Goal: Task Accomplishment & Management: Manage account settings

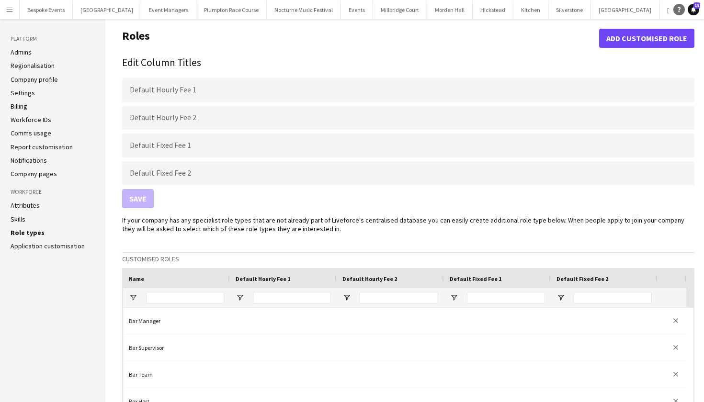
click at [681, 10] on icon "Help" at bounding box center [679, 10] width 6 height 6
click at [443, 41] on h1 "Roles" at bounding box center [360, 38] width 477 height 19
click at [390, 103] on form "Default Hourly Fee 1 Default Hourly Fee 2 Default Fixed Fee 1 Default Fixed Fee…" at bounding box center [408, 143] width 573 height 146
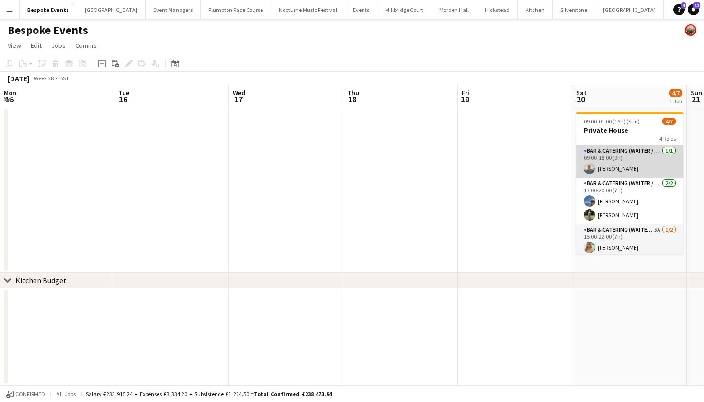
scroll to position [0, 270]
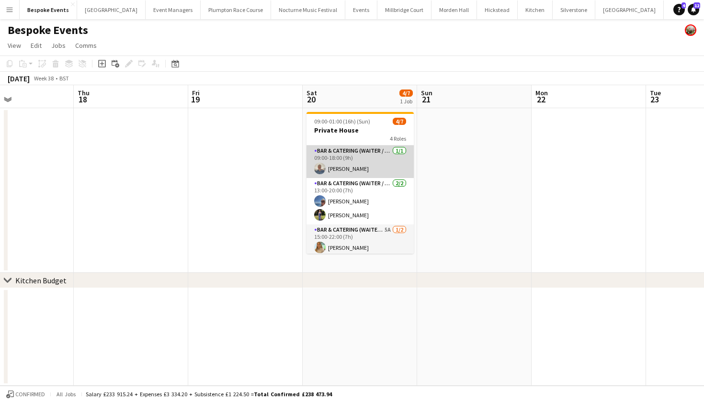
click at [333, 156] on app-card-role "Bar & Catering (Waiter / waitress) [DATE] 09:00-18:00 (9h) [PERSON_NAME]" at bounding box center [360, 162] width 107 height 33
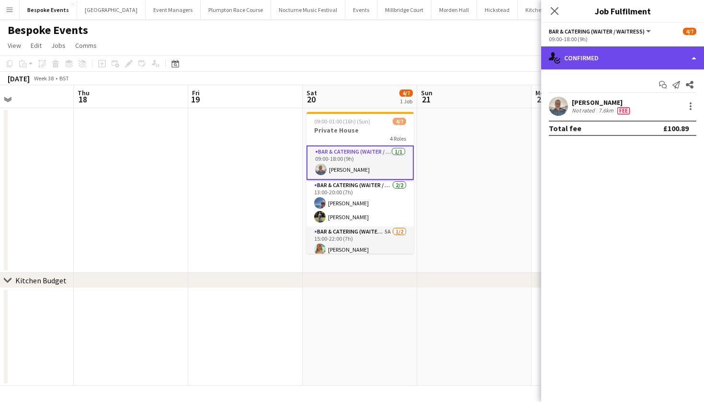
click at [605, 61] on div "single-neutral-actions-check-2 Confirmed" at bounding box center [622, 57] width 163 height 23
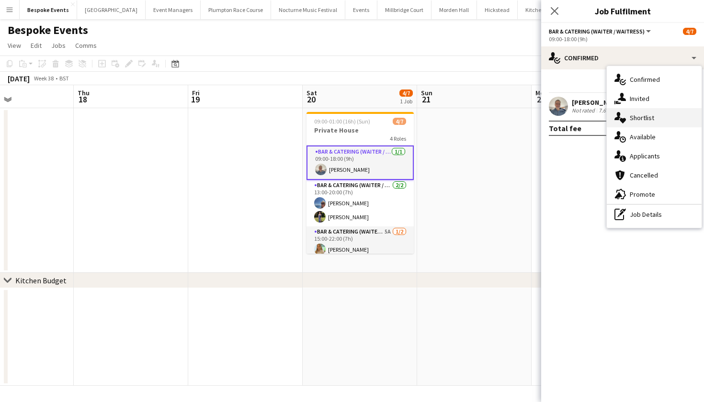
click at [644, 122] on div "single-neutral-actions-heart Shortlist" at bounding box center [654, 117] width 95 height 19
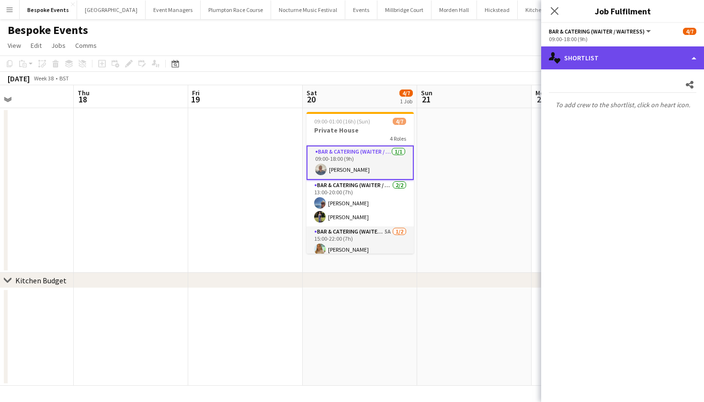
click at [603, 54] on div "single-neutral-actions-heart Shortlist" at bounding box center [622, 57] width 163 height 23
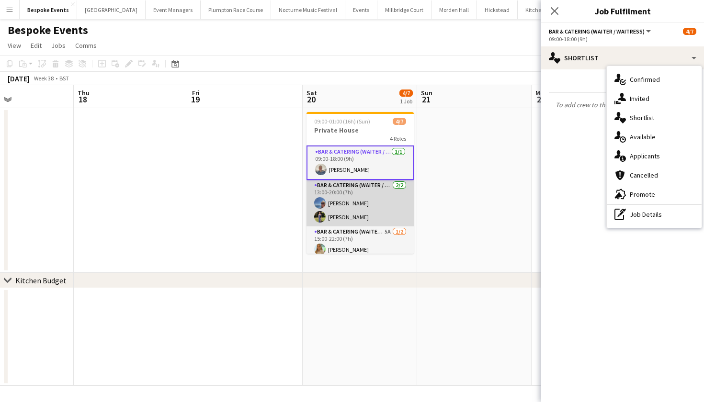
click at [380, 203] on app-card-role "Bar & Catering (Waiter / waitress) [DATE] 13:00-20:00 (7h) [PERSON_NAME] [PERSO…" at bounding box center [360, 203] width 107 height 46
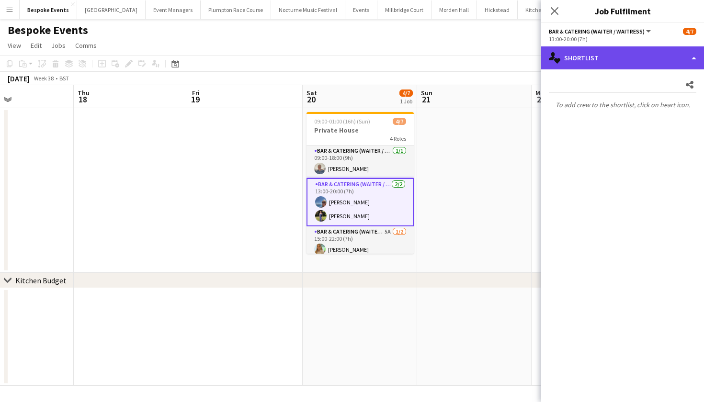
click at [589, 65] on div "single-neutral-actions-heart Shortlist" at bounding box center [622, 57] width 163 height 23
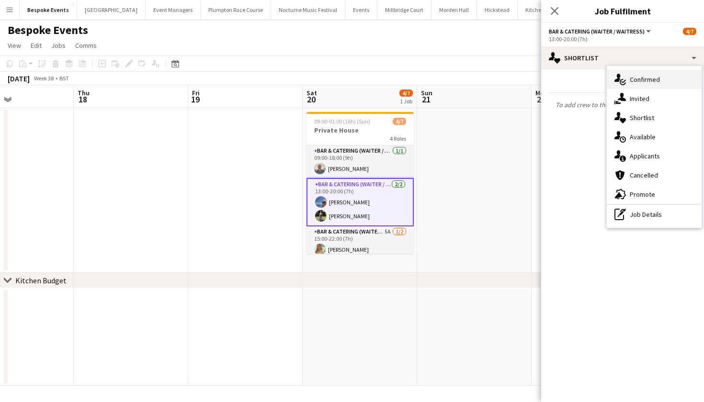
click at [633, 80] on span "Confirmed" at bounding box center [645, 79] width 30 height 9
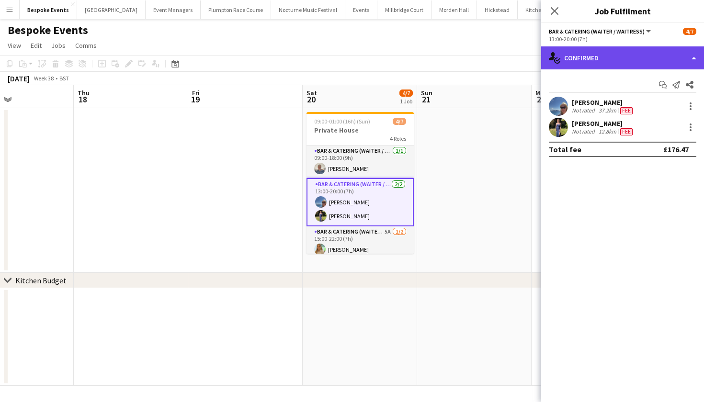
click at [629, 58] on div "single-neutral-actions-check-2 Confirmed" at bounding box center [622, 57] width 163 height 23
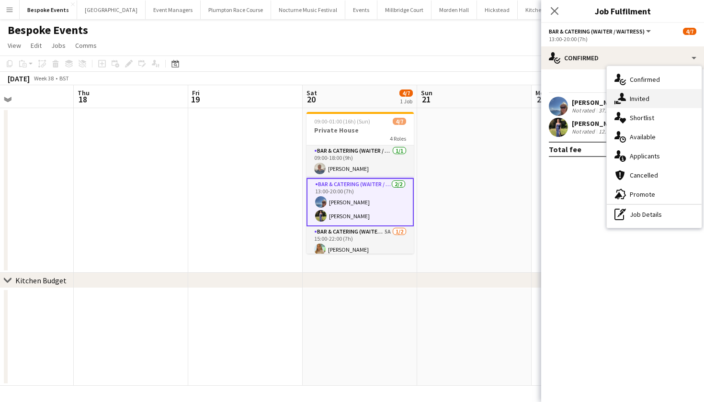
click at [634, 99] on span "Invited" at bounding box center [640, 98] width 20 height 9
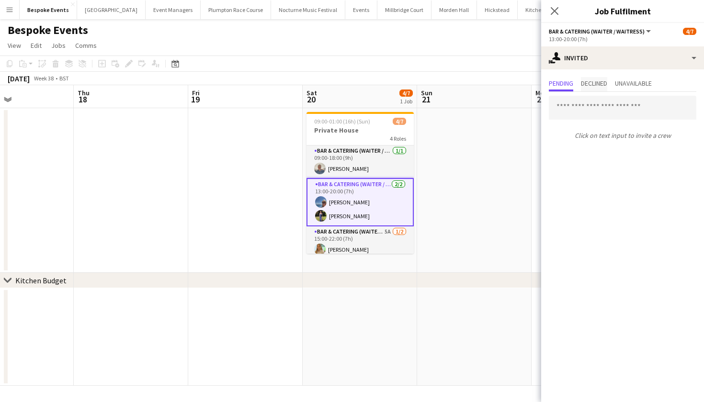
click at [599, 83] on span "Declined" at bounding box center [594, 83] width 26 height 7
click at [624, 84] on span "Unavailable" at bounding box center [633, 83] width 37 height 7
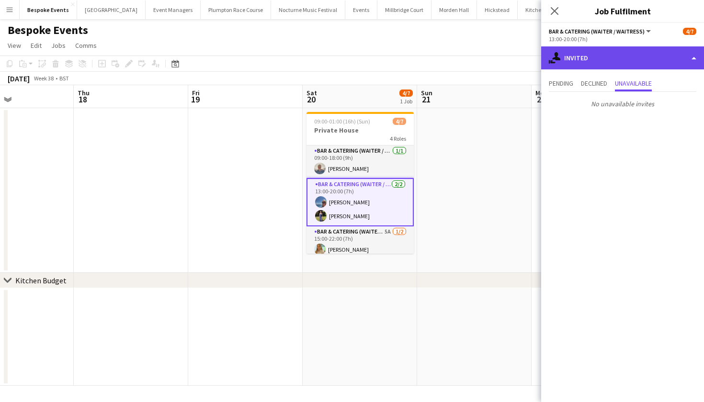
click at [618, 62] on div "single-neutral-actions-share-1 Invited" at bounding box center [622, 57] width 163 height 23
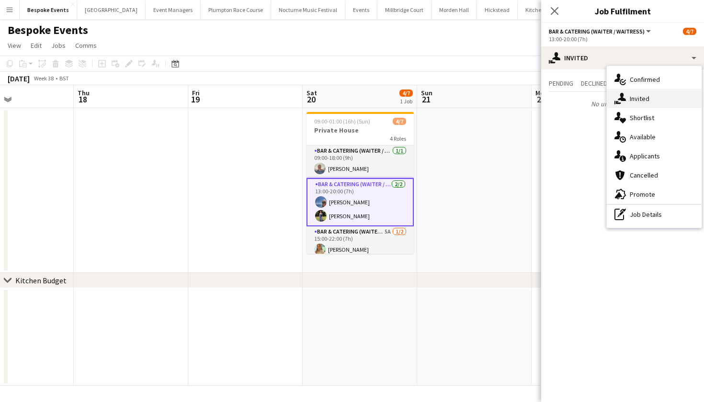
click at [627, 100] on div "single-neutral-actions-share-1 Invited" at bounding box center [654, 98] width 95 height 19
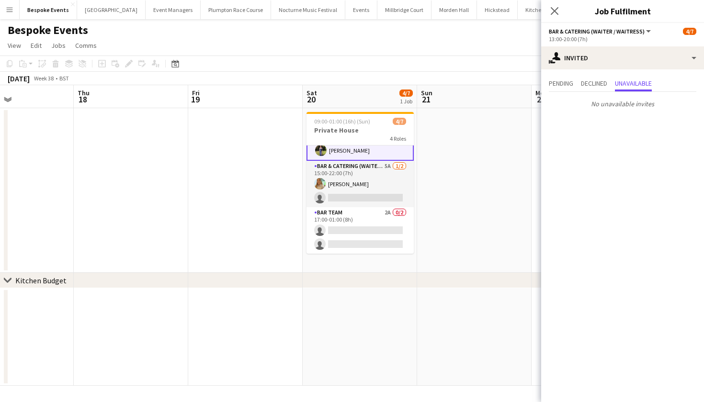
scroll to position [66, 0]
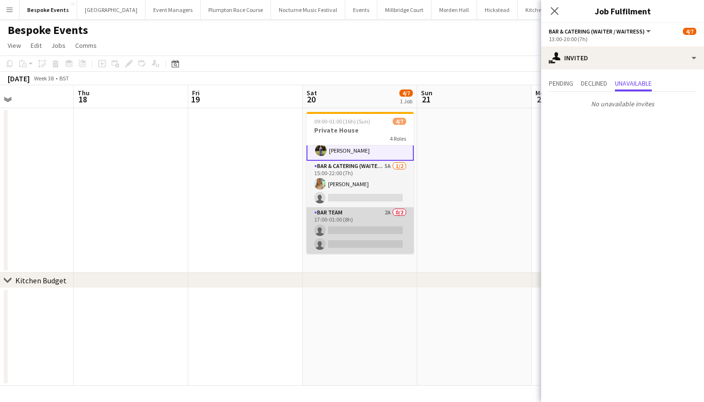
click at [380, 231] on app-card-role "Bar Team 2A 0/2 17:00-01:00 (8h) single-neutral-actions single-neutral-actions" at bounding box center [360, 230] width 107 height 46
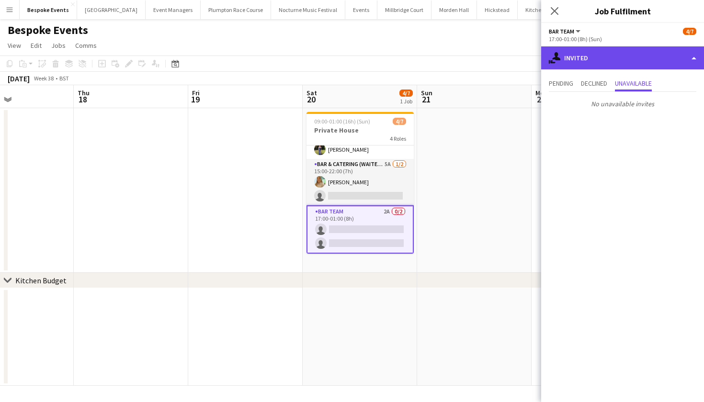
click at [570, 58] on div "single-neutral-actions-share-1 Invited" at bounding box center [622, 57] width 163 height 23
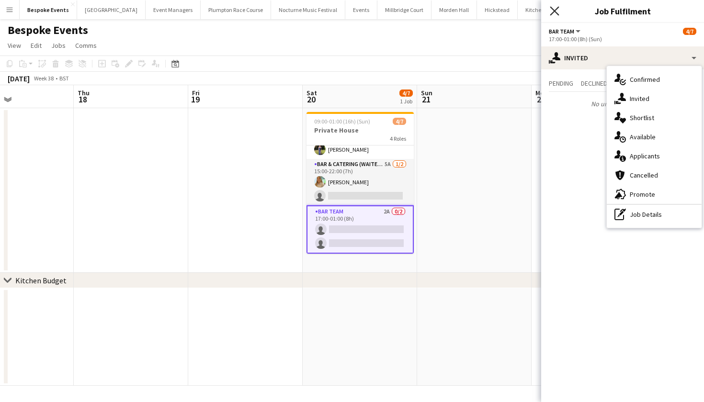
click at [559, 10] on icon "Close pop-in" at bounding box center [554, 10] width 9 height 9
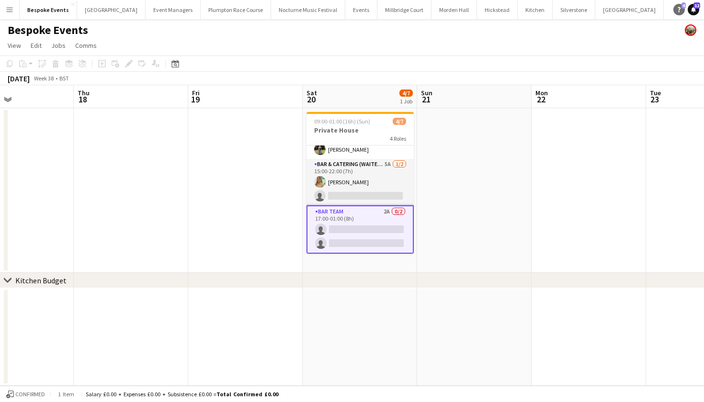
click at [681, 10] on icon "Help" at bounding box center [679, 10] width 6 height 6
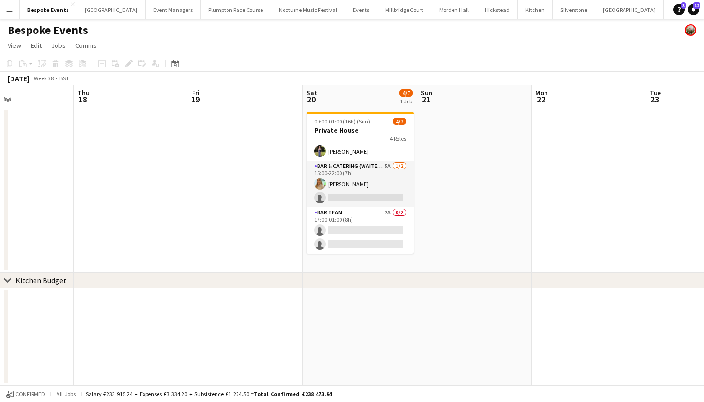
click at [686, 7] on div "Help 3 Notifications 12" at bounding box center [689, 9] width 31 height 11
click at [678, 10] on icon "Help" at bounding box center [679, 10] width 6 height 6
click at [679, 8] on icon at bounding box center [679, 9] width 3 height 5
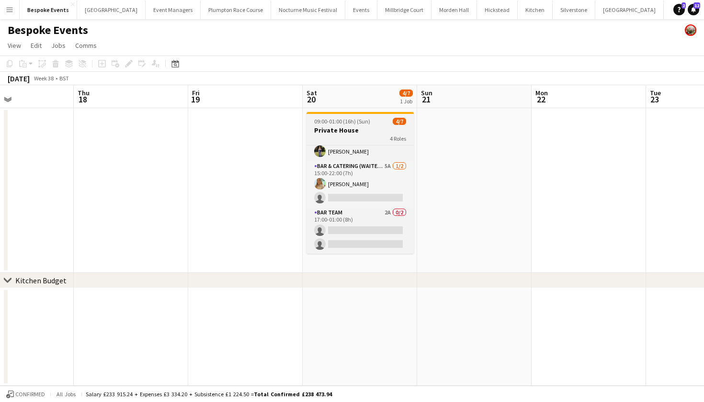
click at [357, 125] on app-job-card "09:00-01:00 (16h) (Sun) 4/7 Private House 4 Roles Bar & Catering (Waiter / wait…" at bounding box center [360, 183] width 107 height 142
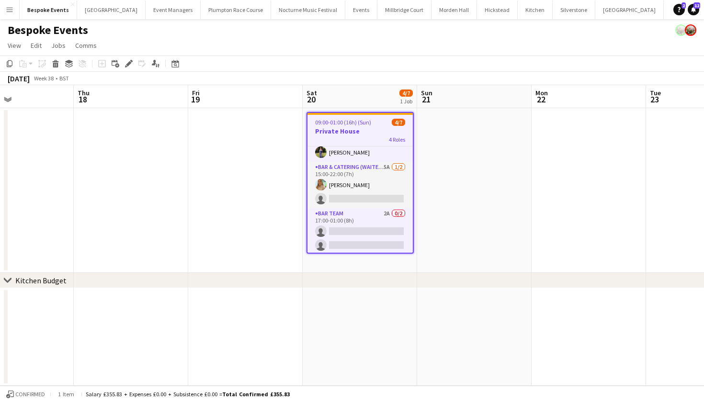
click at [11, 11] on app-icon "Menu" at bounding box center [10, 10] width 8 height 8
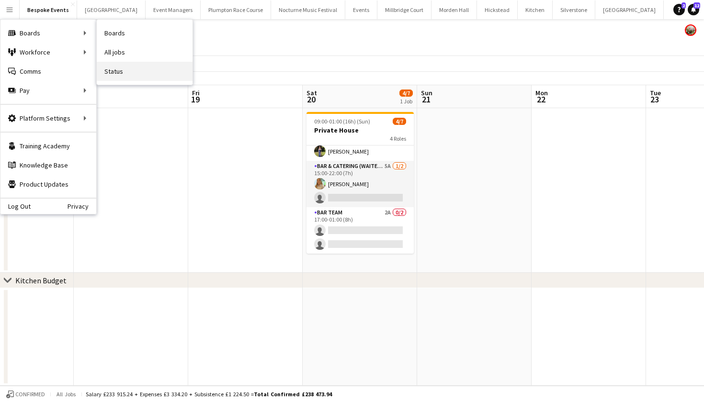
click at [115, 68] on link "Status" at bounding box center [145, 71] width 96 height 19
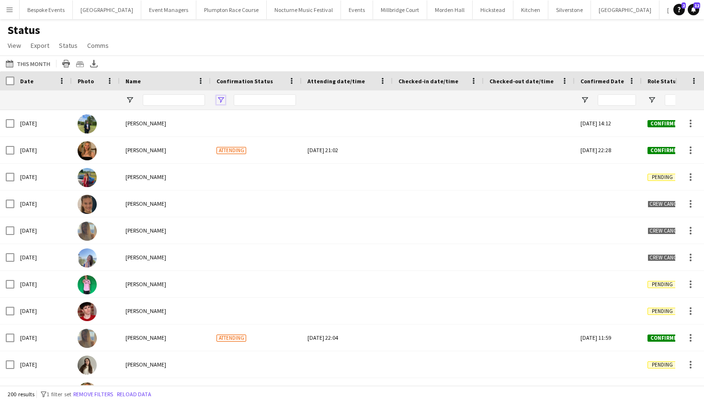
click at [222, 101] on span "Open Filter Menu" at bounding box center [221, 100] width 9 height 9
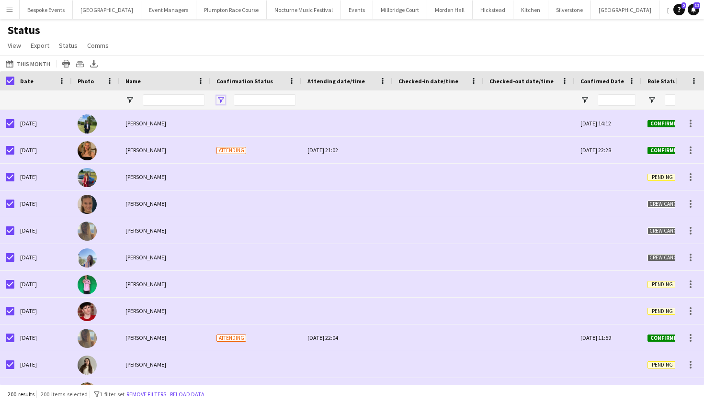
click at [222, 102] on span "Open Filter Menu" at bounding box center [221, 100] width 9 height 9
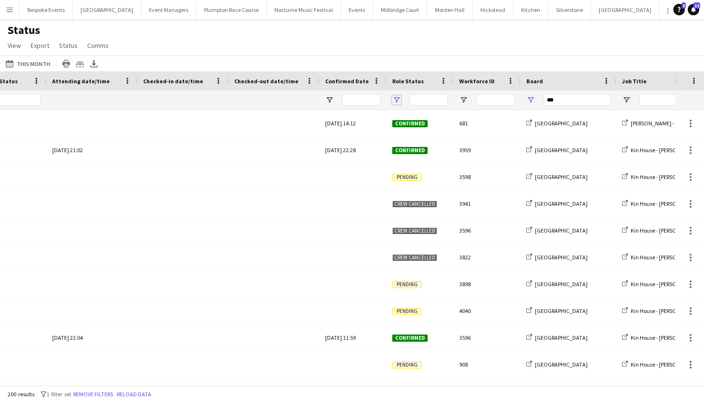
click at [399, 100] on span "Open Filter Menu" at bounding box center [396, 100] width 9 height 9
click at [424, 46] on div "Status View Views Default view New view Update view Delete view Edit name Custo…" at bounding box center [352, 39] width 704 height 33
